Goal: Obtain resource: Download file/media

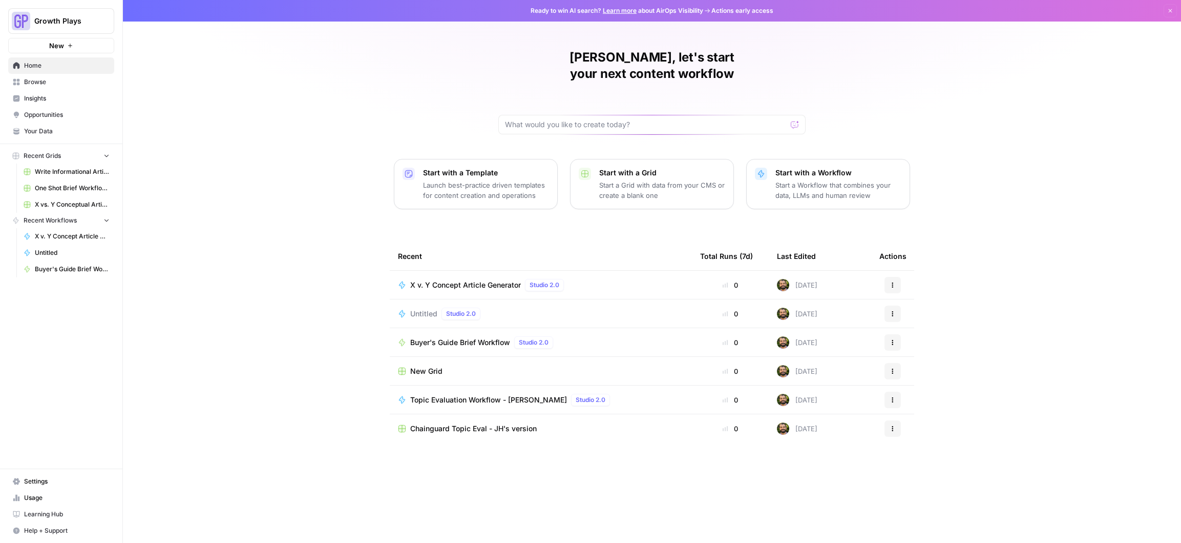
click at [30, 130] on span "Your Data" at bounding box center [67, 131] width 86 height 9
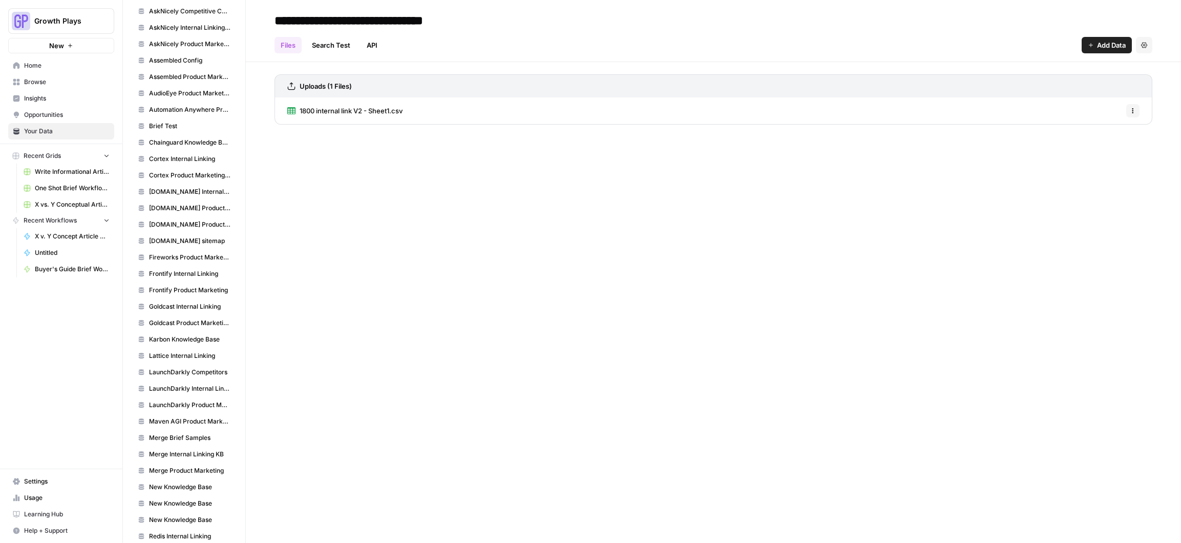
scroll to position [497, 0]
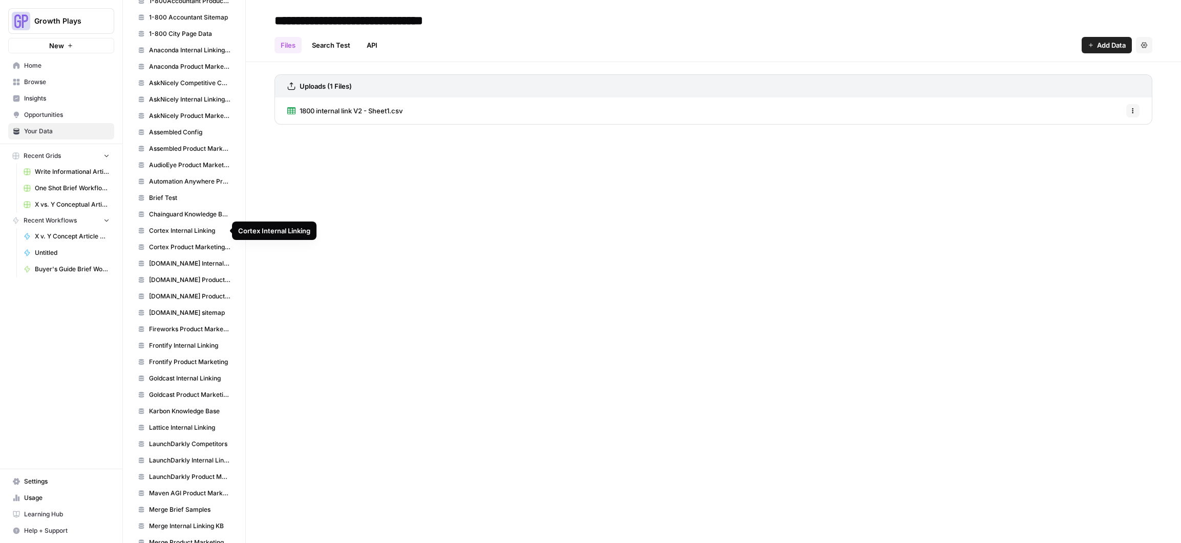
click at [184, 248] on span "Cortex Product Marketing Wiki" at bounding box center [189, 246] width 81 height 9
click at [462, 111] on span "Cortex SEO & Content Wiki f54206b16f644045a415c78344956630.pdf" at bounding box center [413, 111] width 226 height 10
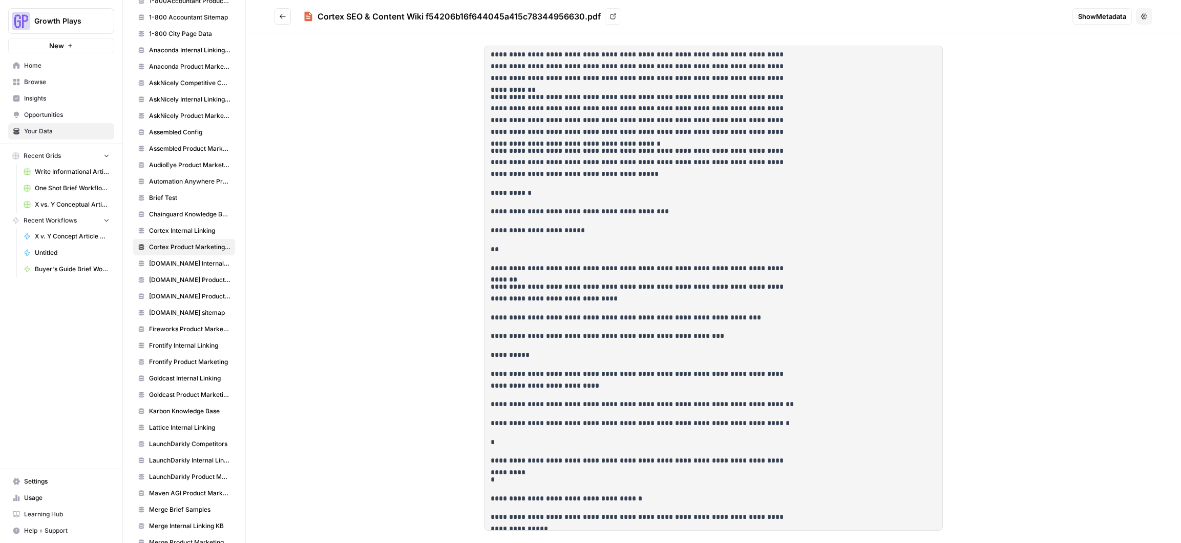
scroll to position [12656, 0]
